Goal: Task Accomplishment & Management: Complete application form

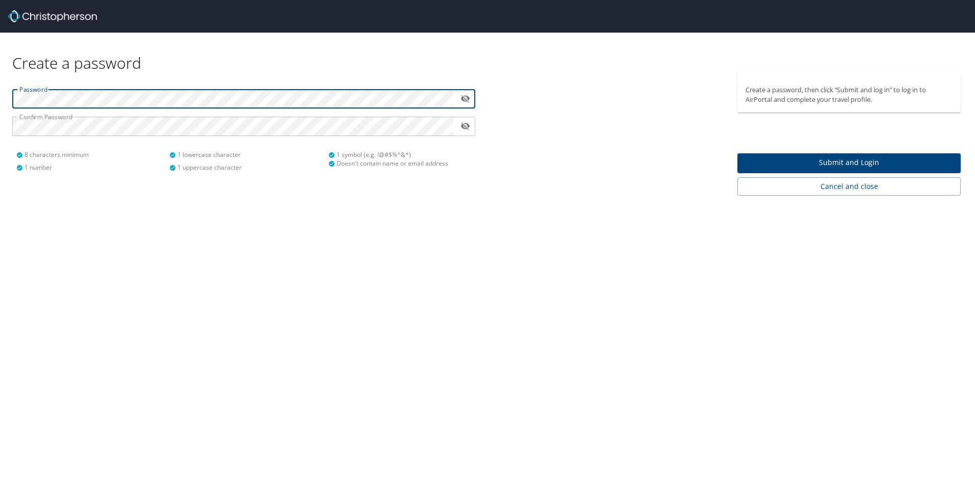
click at [469, 98] on icon "toggle password visibility" at bounding box center [465, 99] width 9 height 8
click at [469, 98] on icon "toggle password visibility" at bounding box center [465, 99] width 9 height 6
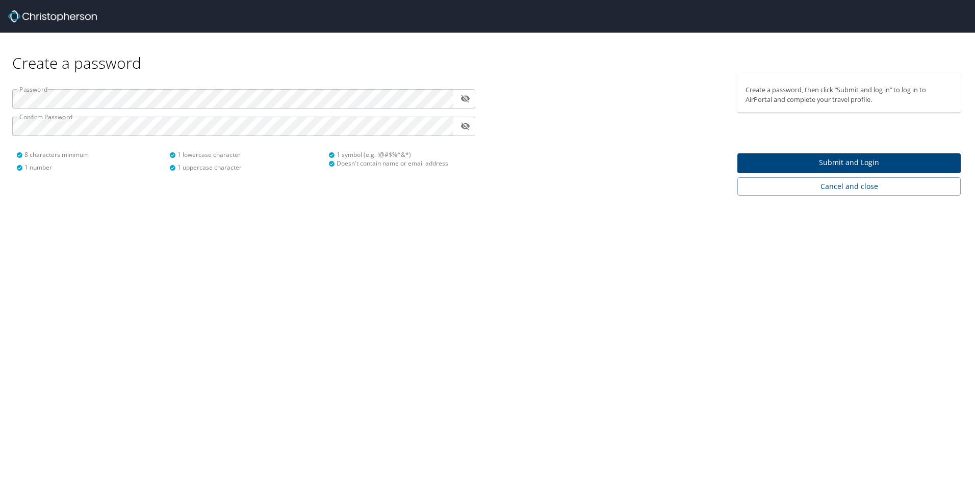
click at [850, 158] on span "Submit and Login" at bounding box center [848, 163] width 207 height 13
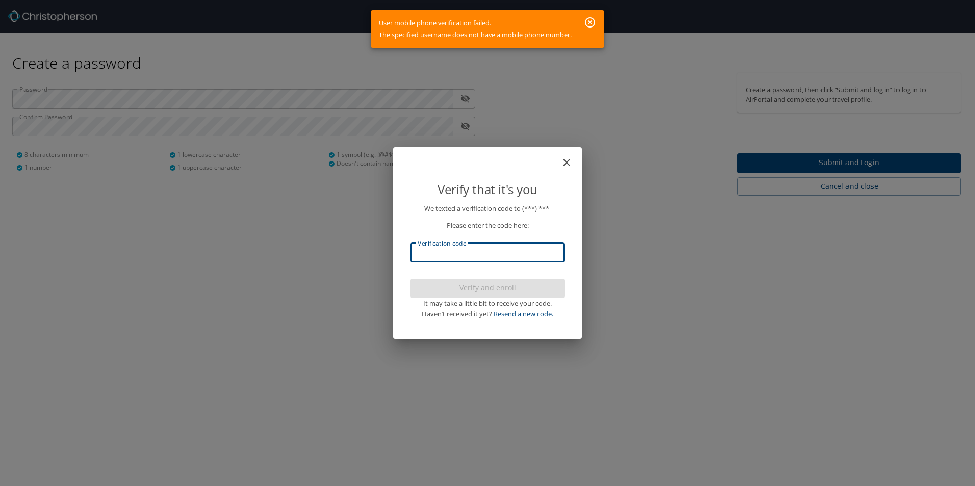
click at [537, 254] on input "Verification code" at bounding box center [487, 252] width 154 height 19
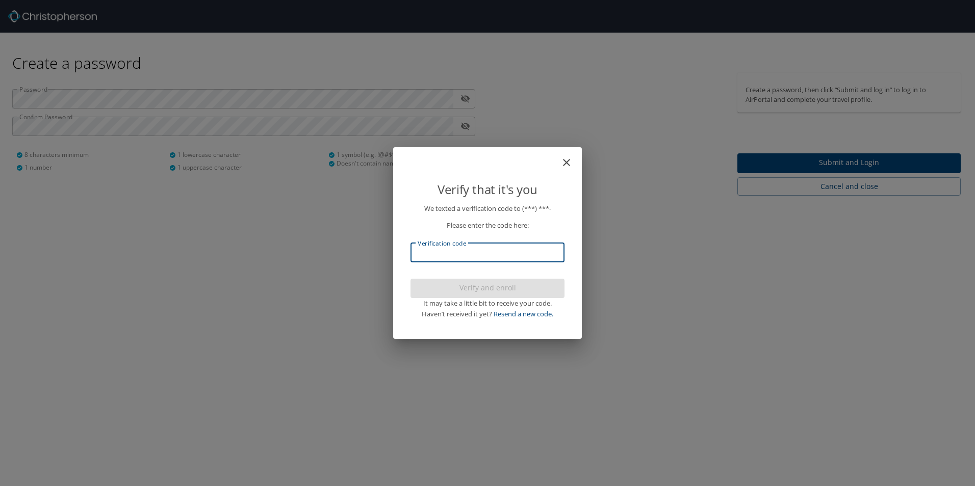
click at [571, 158] on icon "close" at bounding box center [566, 163] width 12 height 12
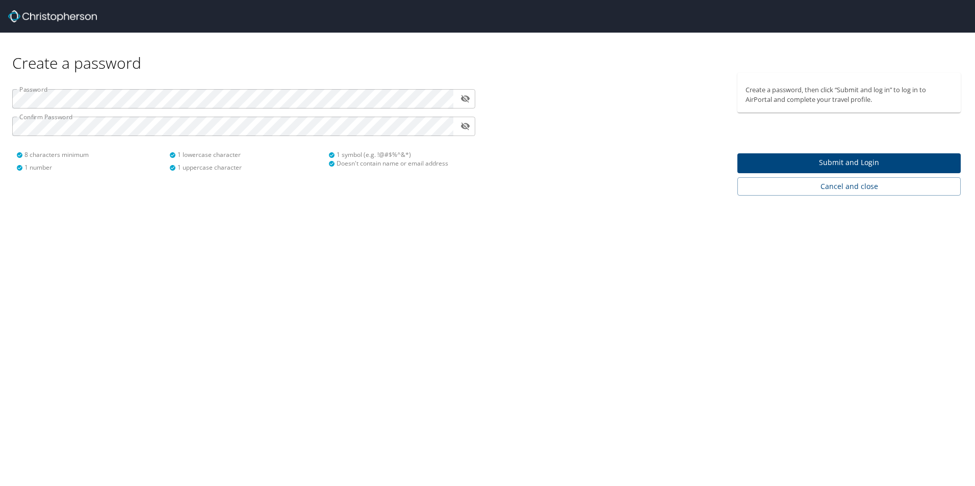
click at [823, 161] on span "Submit and Login" at bounding box center [848, 163] width 207 height 13
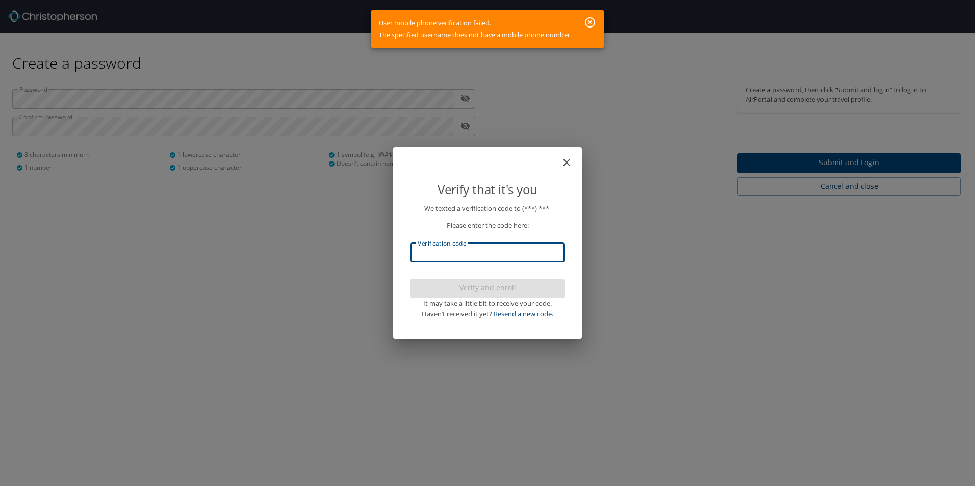
click at [437, 254] on input "Verification code" at bounding box center [487, 252] width 154 height 19
click at [520, 314] on link "Resend a new code." at bounding box center [523, 313] width 60 height 9
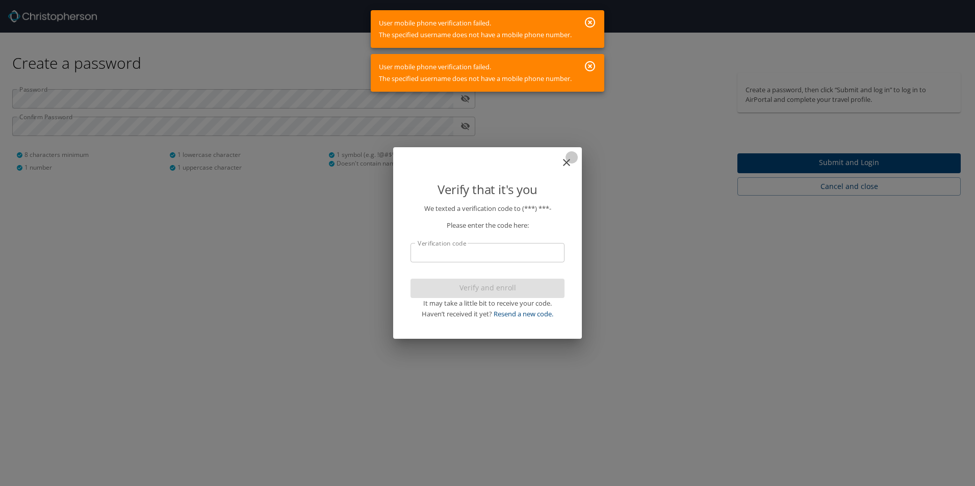
click at [570, 158] on icon "close" at bounding box center [566, 163] width 12 height 12
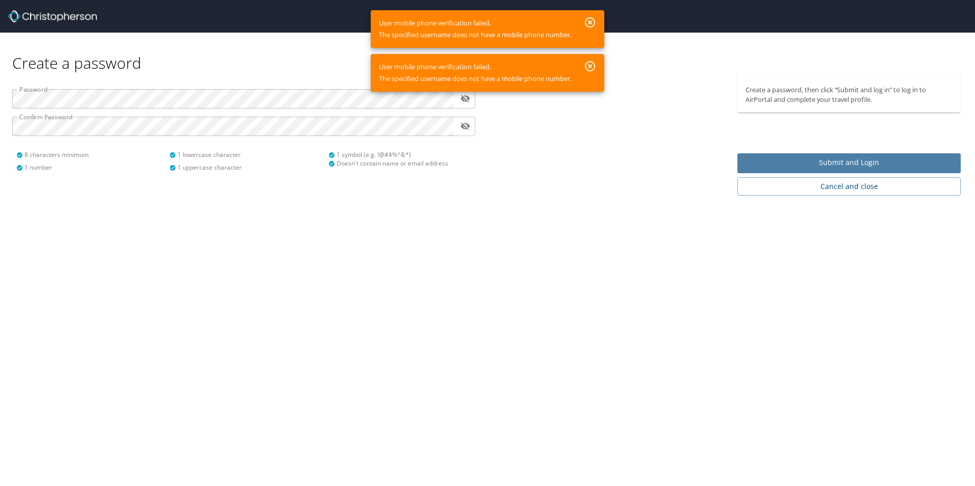
click at [803, 162] on span "Submit and Login" at bounding box center [848, 163] width 207 height 13
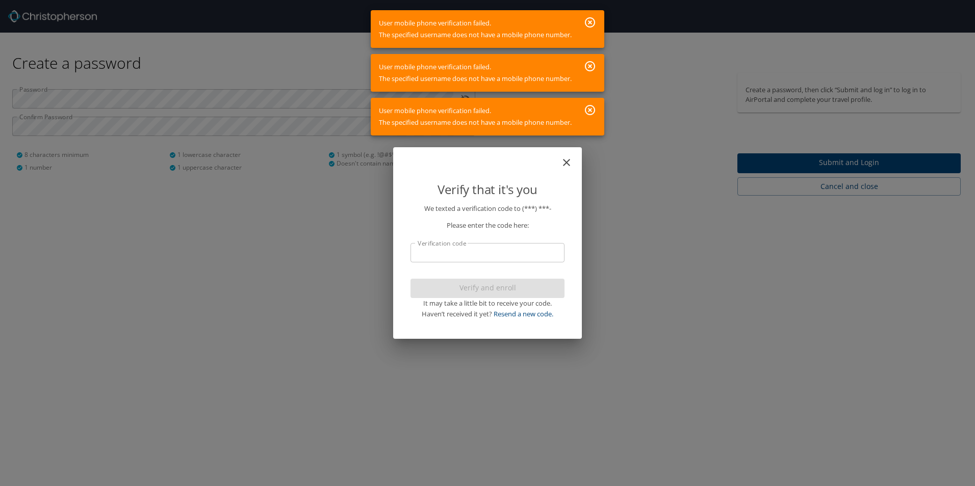
click at [565, 160] on icon "close" at bounding box center [566, 163] width 12 height 12
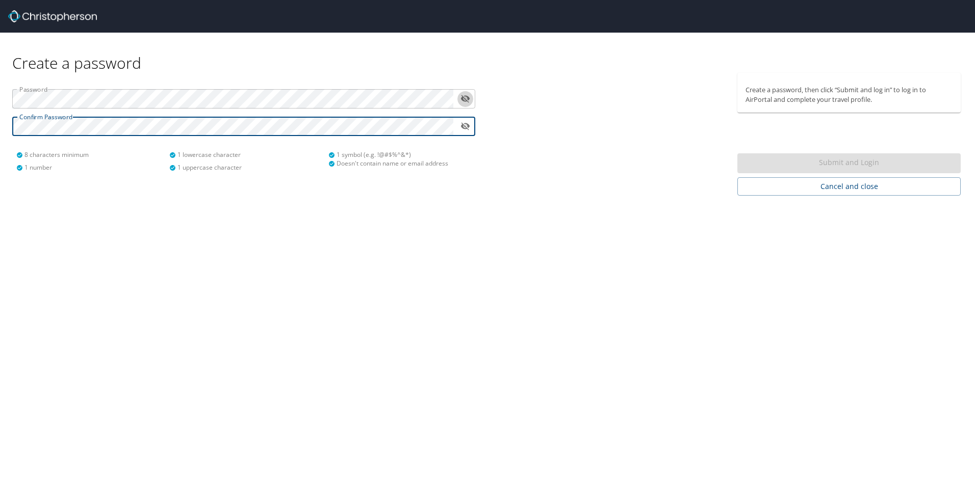
click at [466, 95] on icon "toggle password visibility" at bounding box center [465, 99] width 10 height 10
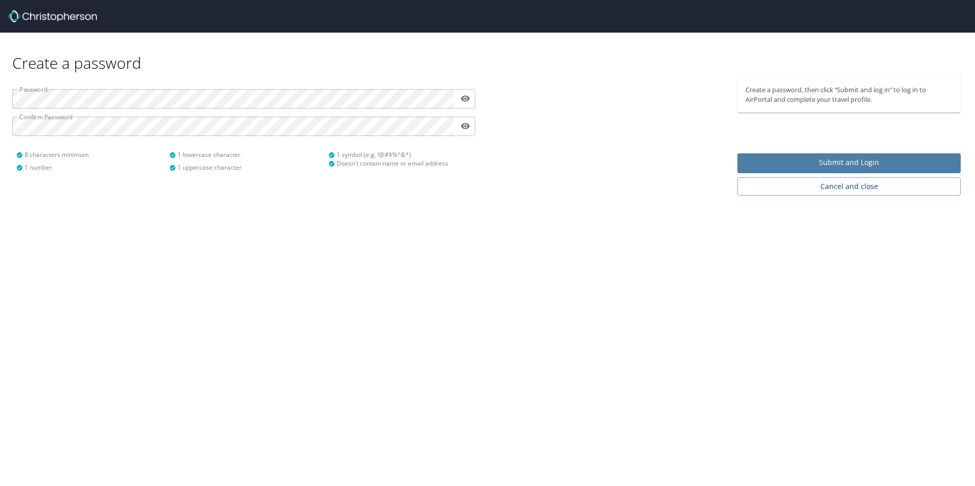
click at [777, 161] on span "Submit and Login" at bounding box center [848, 163] width 207 height 13
